Goal: Browse casually

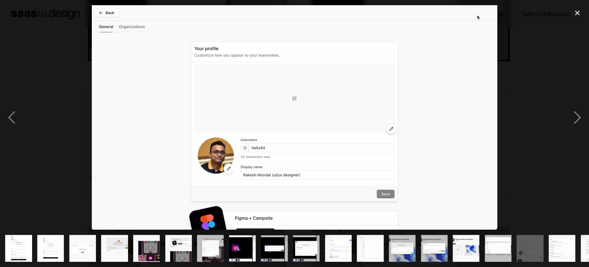
scroll to position [0, 108]
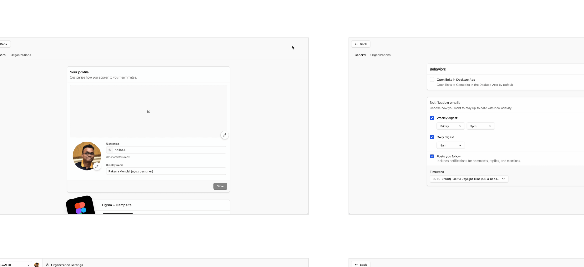
scroll to position [1189, 0]
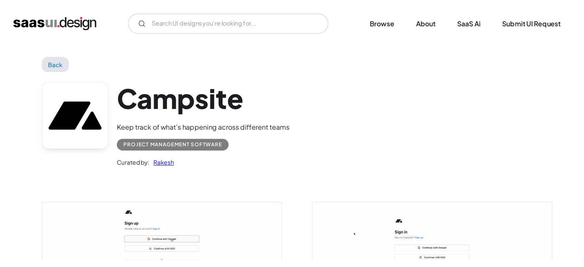
scroll to position [758, 0]
